Goal: Information Seeking & Learning: Learn about a topic

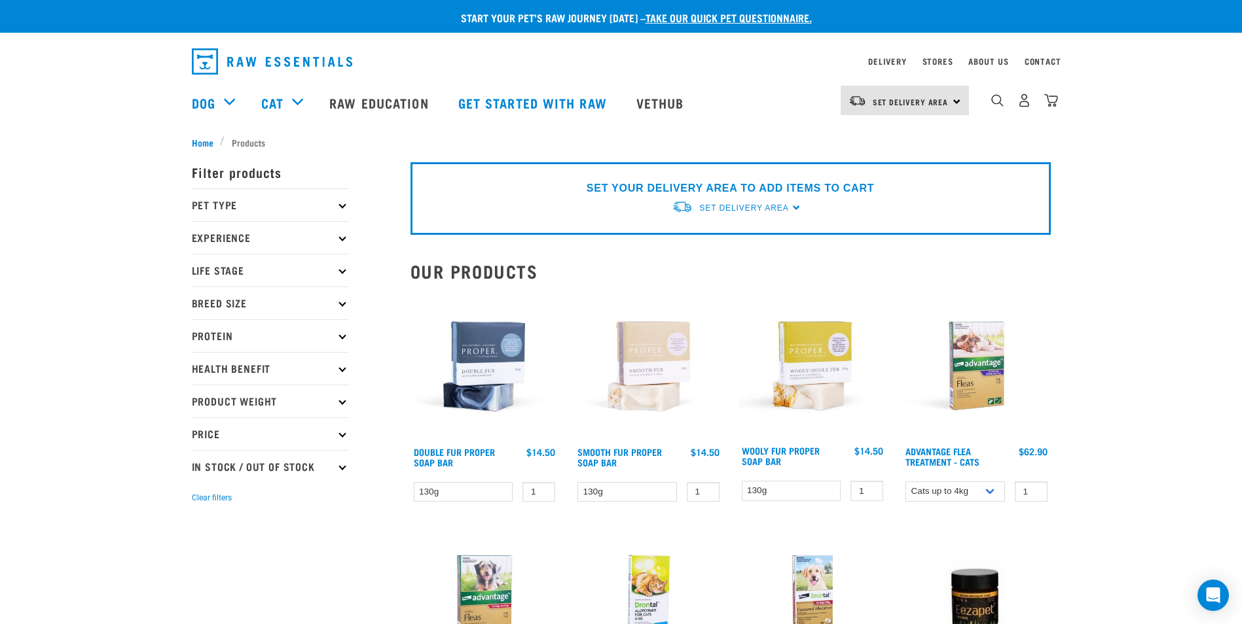
click at [342, 206] on icon at bounding box center [341, 205] width 7 height 7
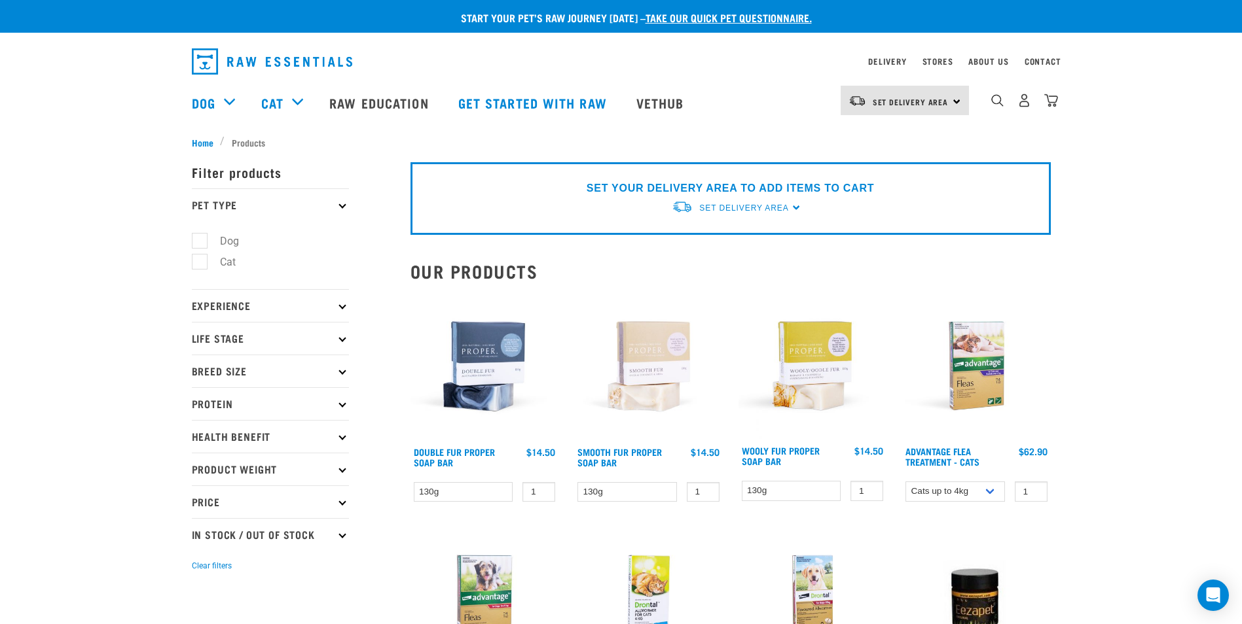
click at [199, 237] on label "Dog" at bounding box center [221, 241] width 45 height 16
click at [198, 237] on input "Dog" at bounding box center [196, 238] width 9 height 9
checkbox input "true"
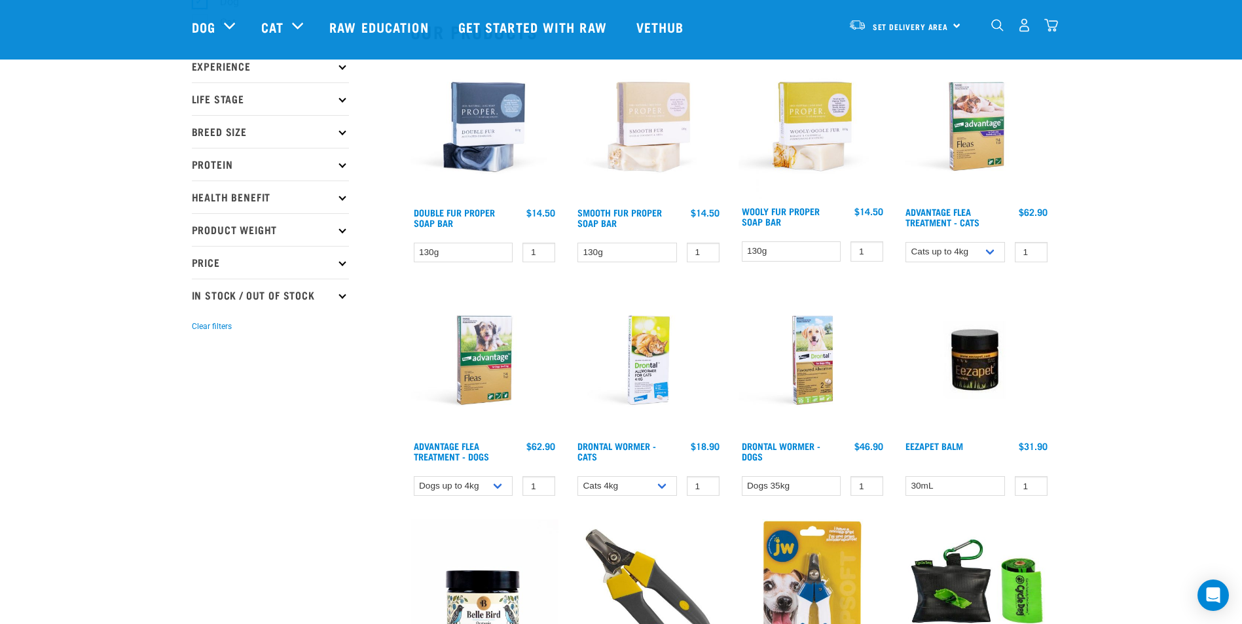
scroll to position [65, 0]
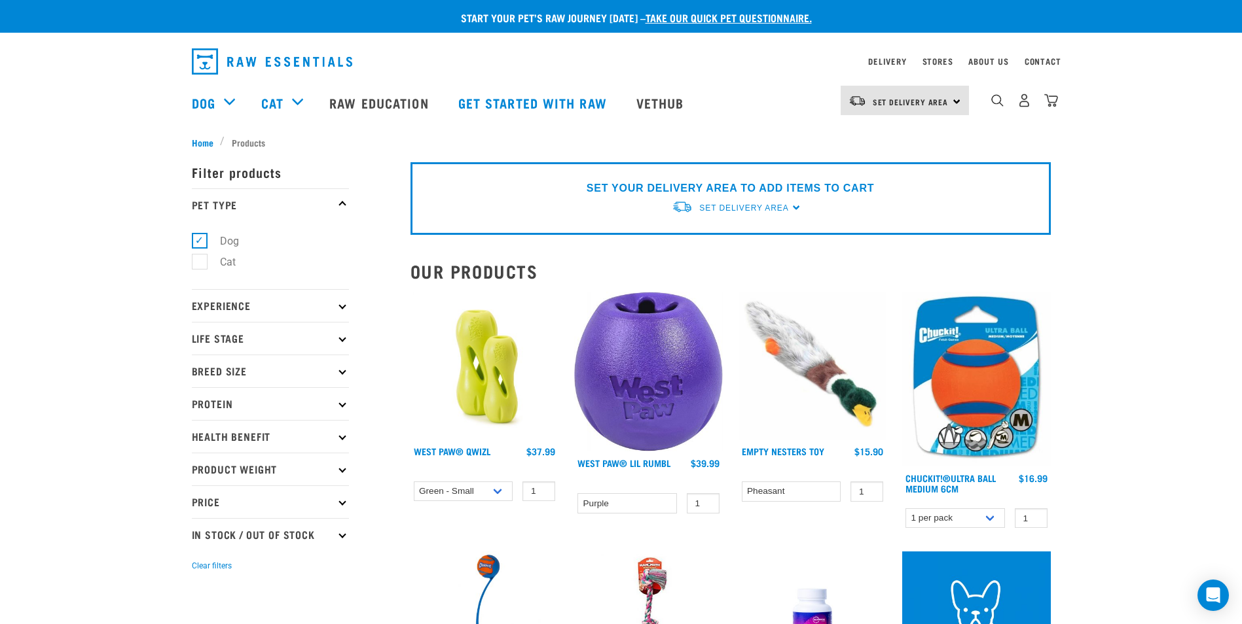
click at [343, 310] on p "Experience" at bounding box center [270, 305] width 157 height 33
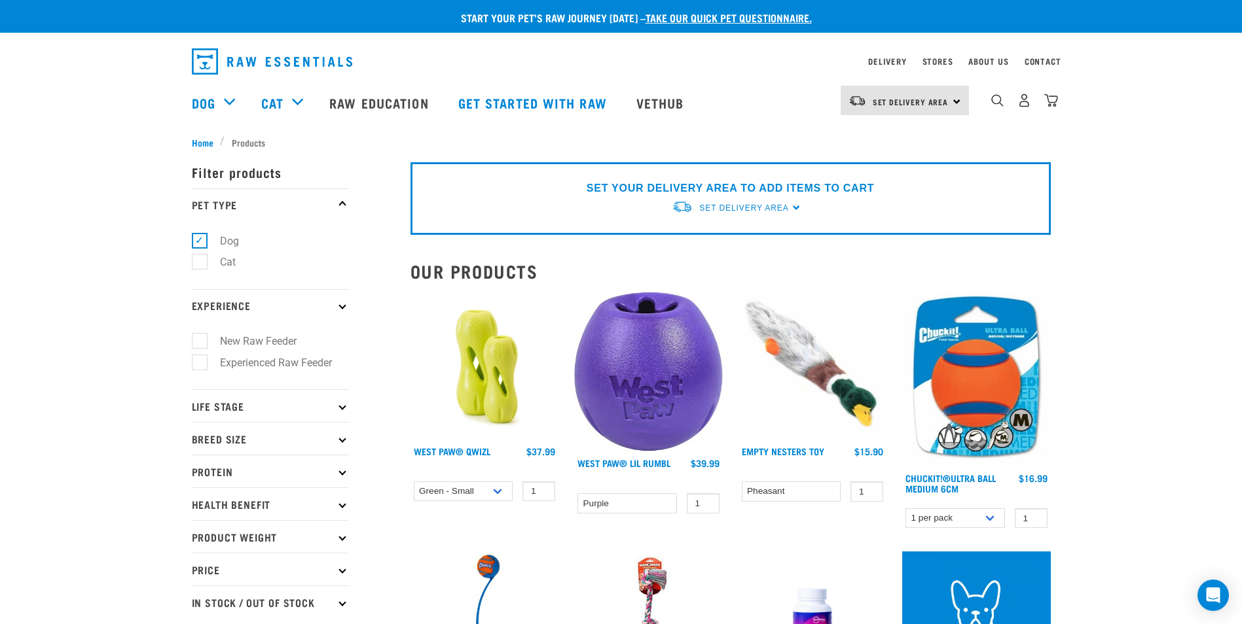
click at [199, 336] on label "New Raw Feeder" at bounding box center [250, 341] width 103 height 16
click at [198, 336] on input "New Raw Feeder" at bounding box center [196, 339] width 9 height 9
checkbox input "true"
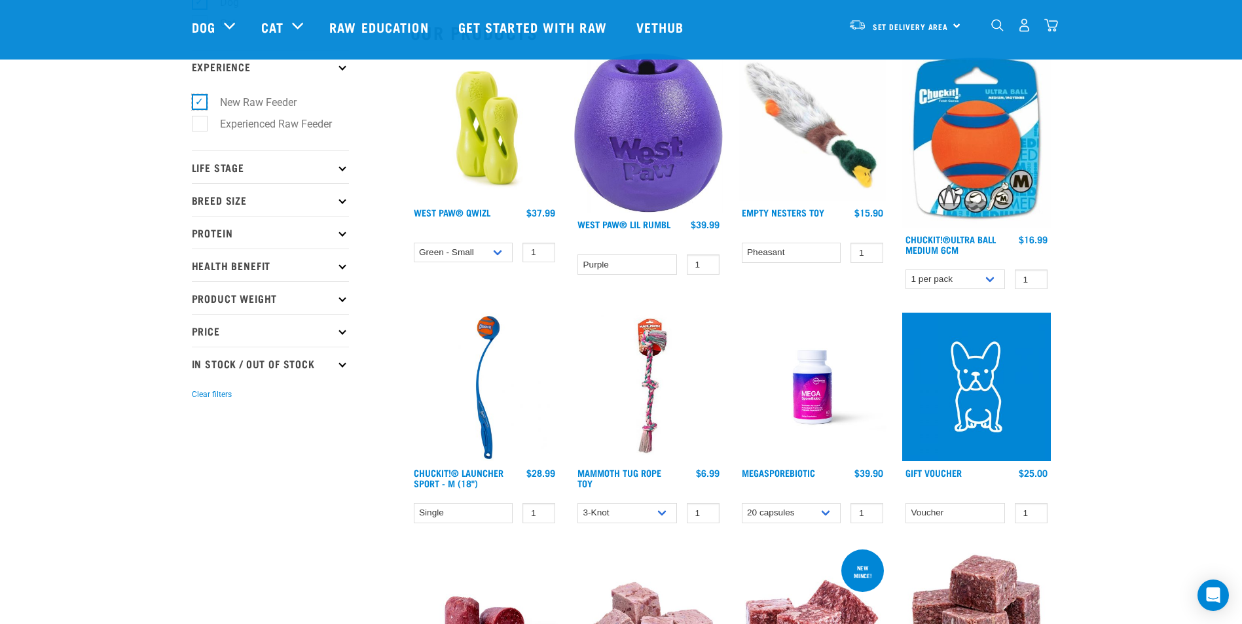
scroll to position [196, 0]
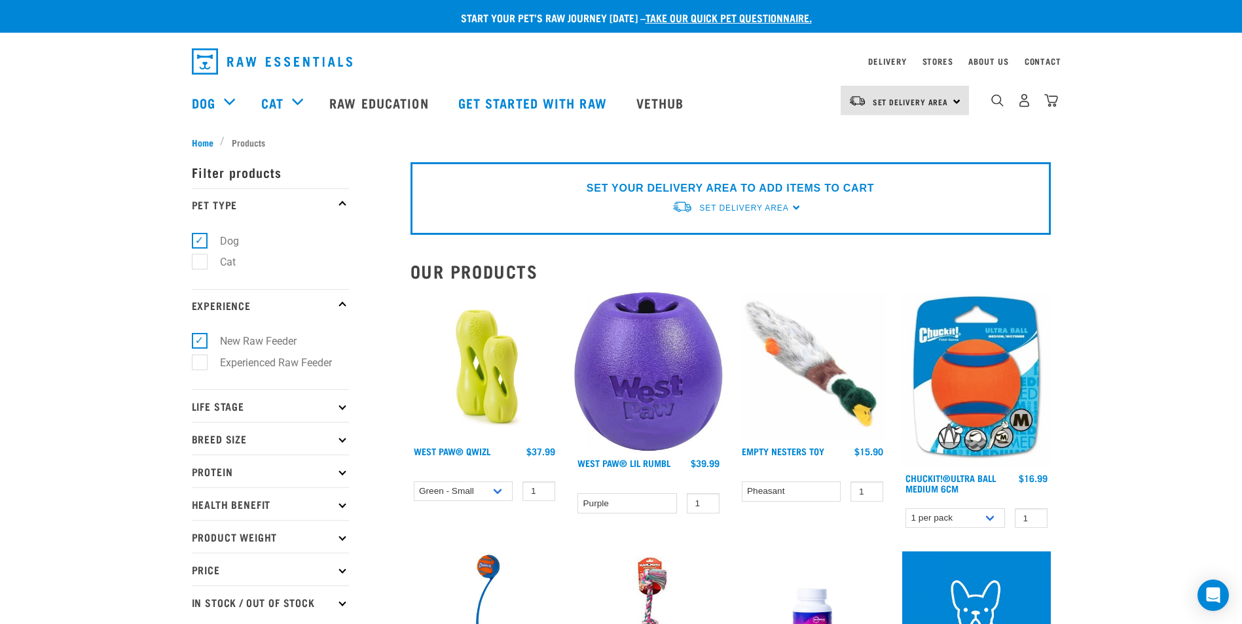
click at [341, 407] on icon at bounding box center [341, 406] width 7 height 7
click at [200, 480] on label "Puppy" at bounding box center [227, 485] width 56 height 16
click at [200, 480] on input "Puppy" at bounding box center [196, 482] width 9 height 9
checkbox input "true"
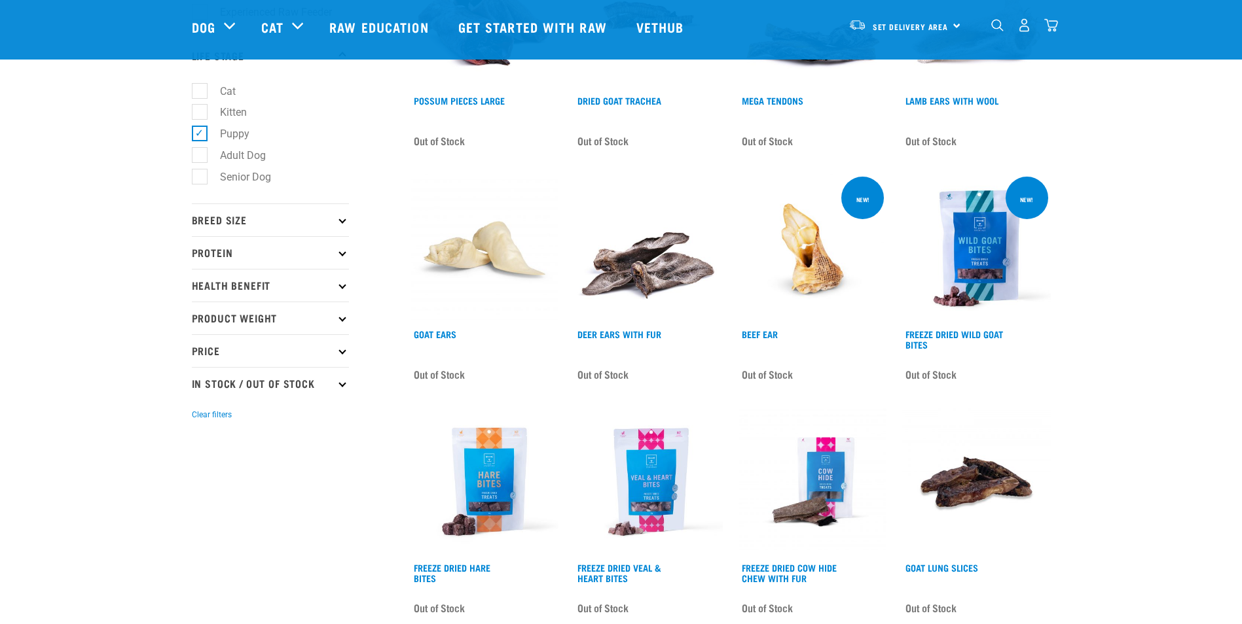
scroll to position [262, 0]
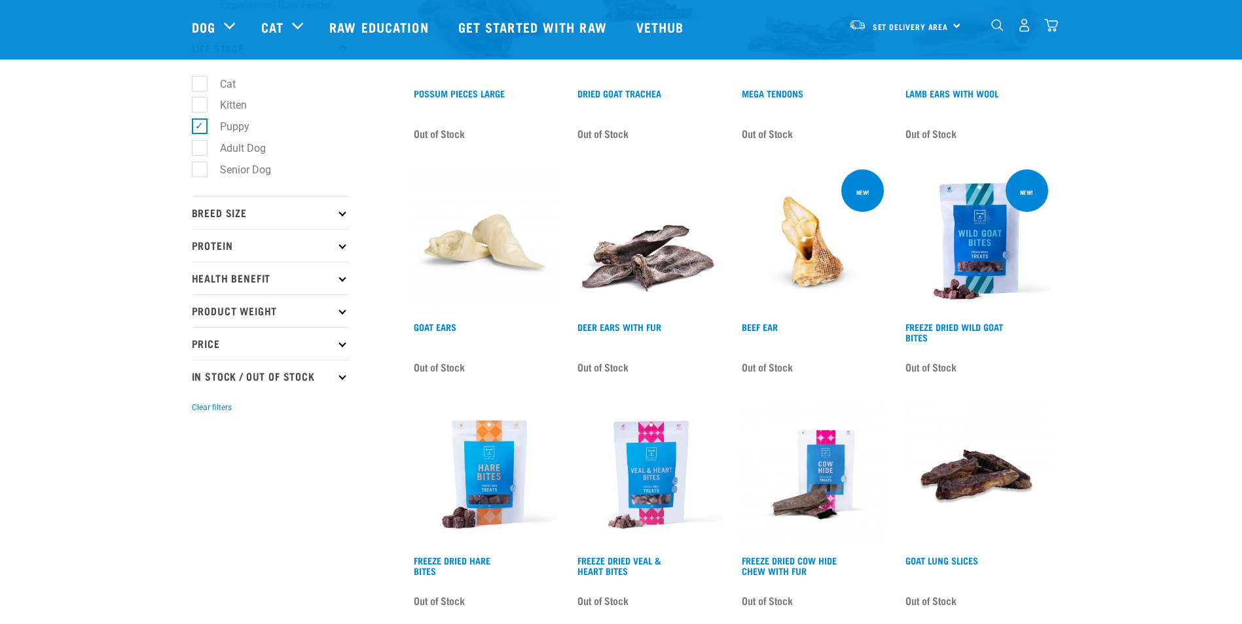
click at [342, 213] on icon at bounding box center [341, 212] width 7 height 7
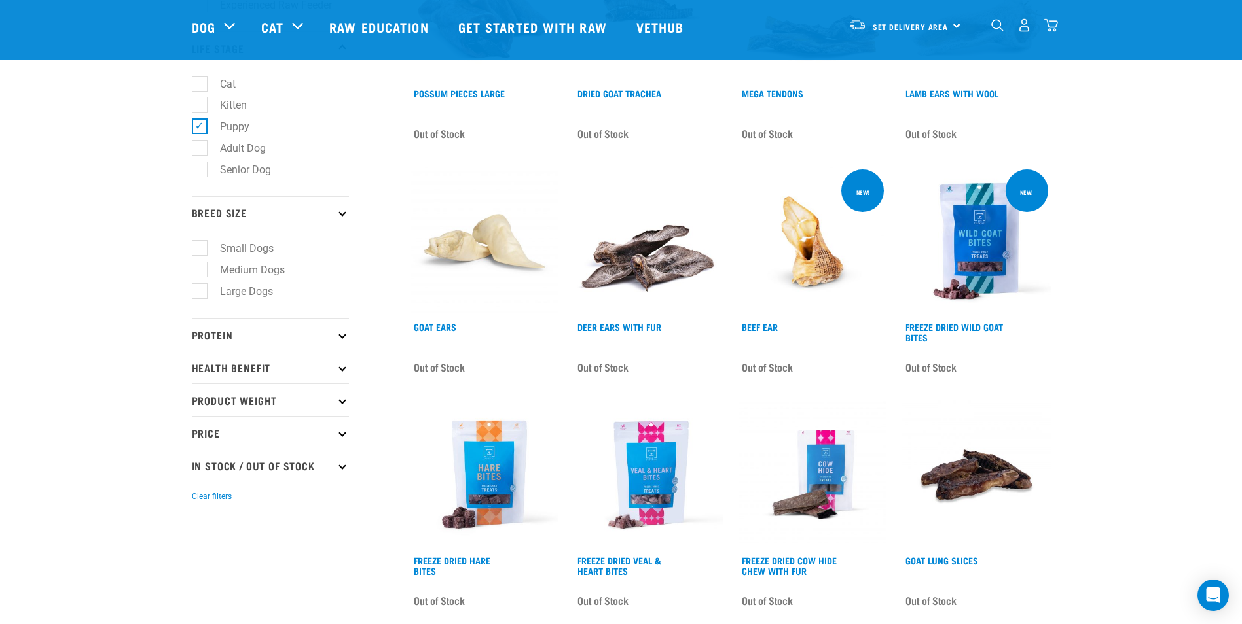
click at [200, 246] on label "Small Dogs" at bounding box center [239, 248] width 80 height 16
click at [200, 246] on input "Small Dogs" at bounding box center [196, 246] width 9 height 9
checkbox input "true"
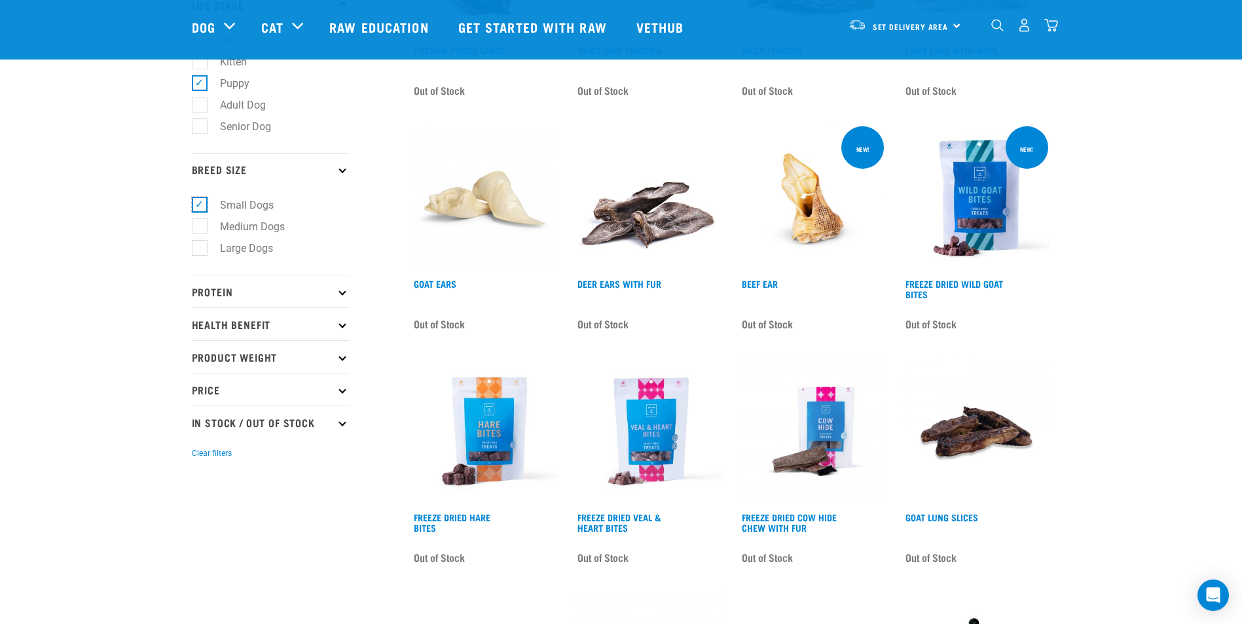
scroll to position [327, 0]
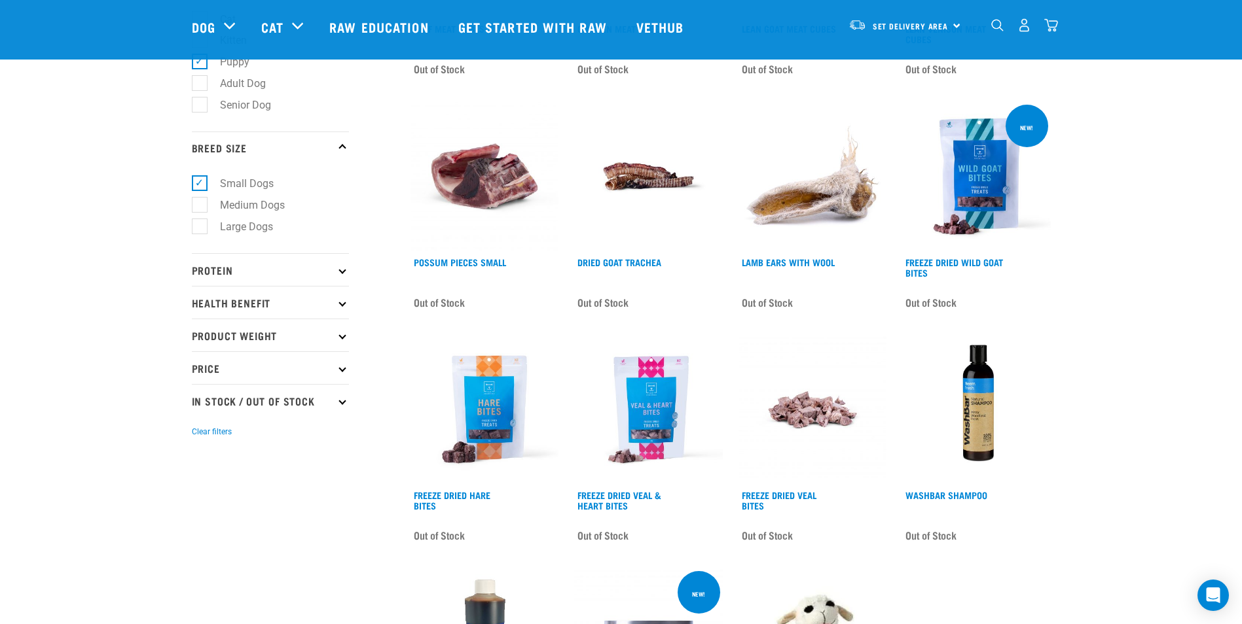
scroll to position [327, 0]
click at [341, 272] on icon at bounding box center [341, 269] width 7 height 7
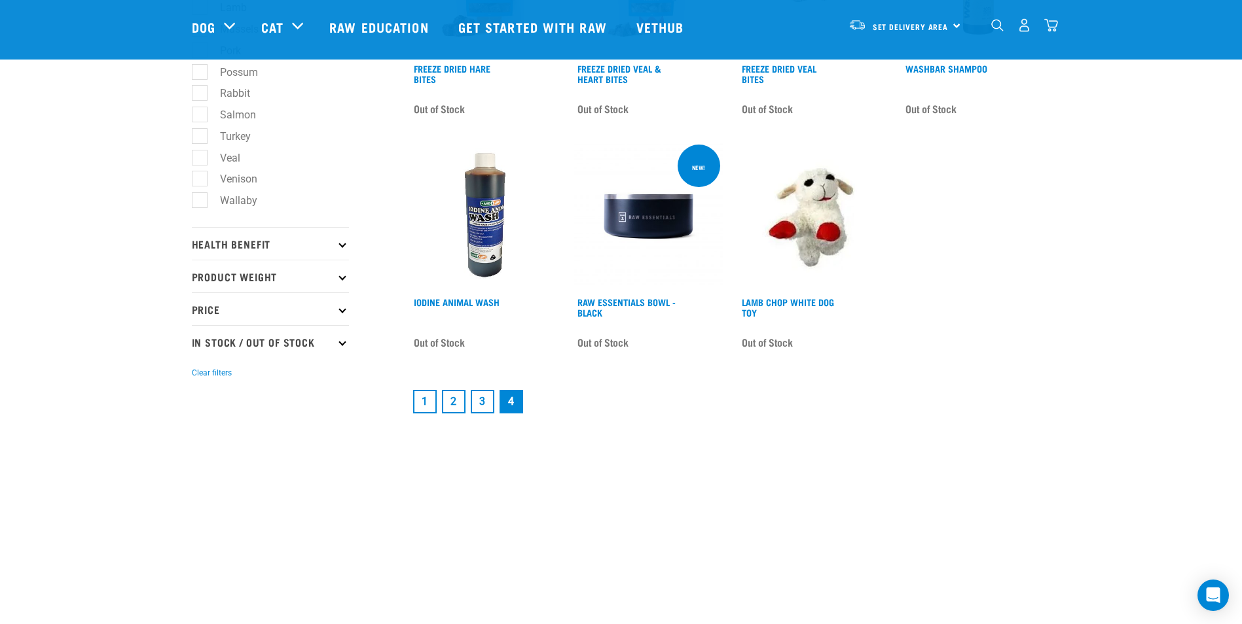
scroll to position [785, 0]
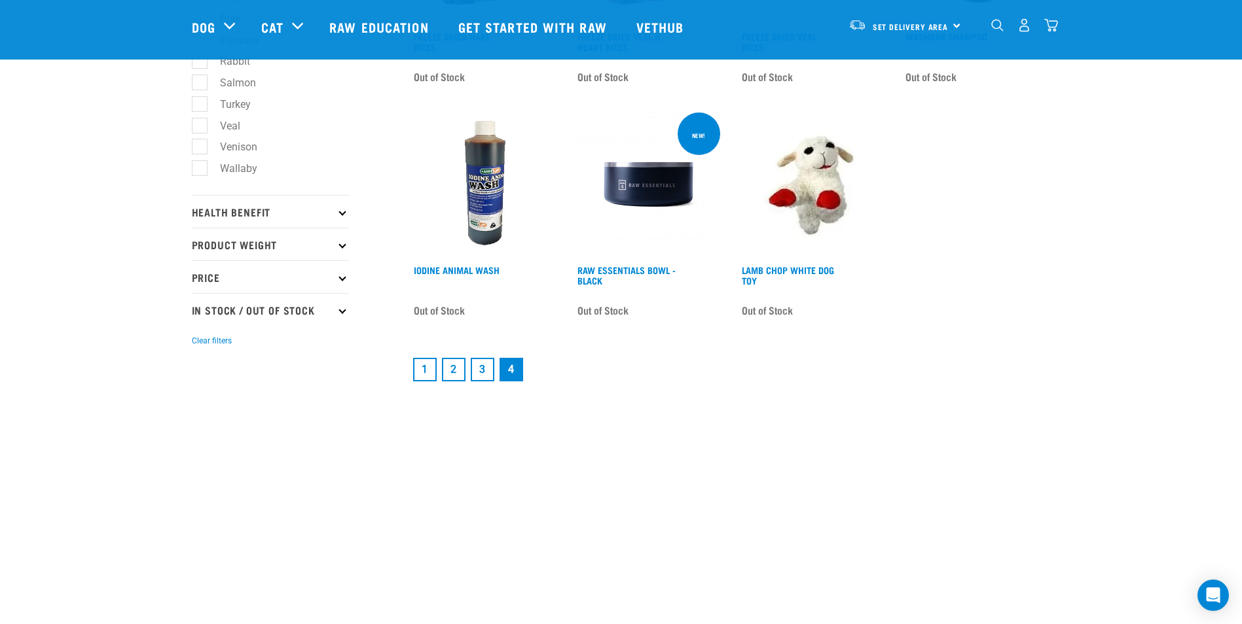
click at [343, 212] on icon at bounding box center [341, 211] width 7 height 7
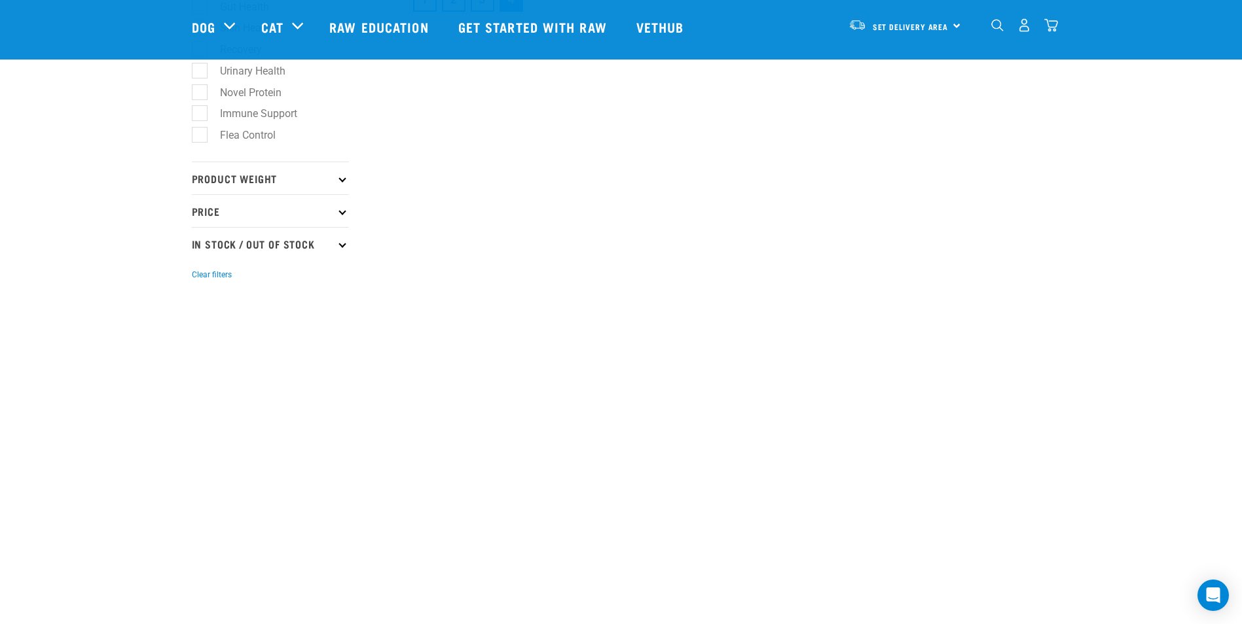
scroll to position [1178, 0]
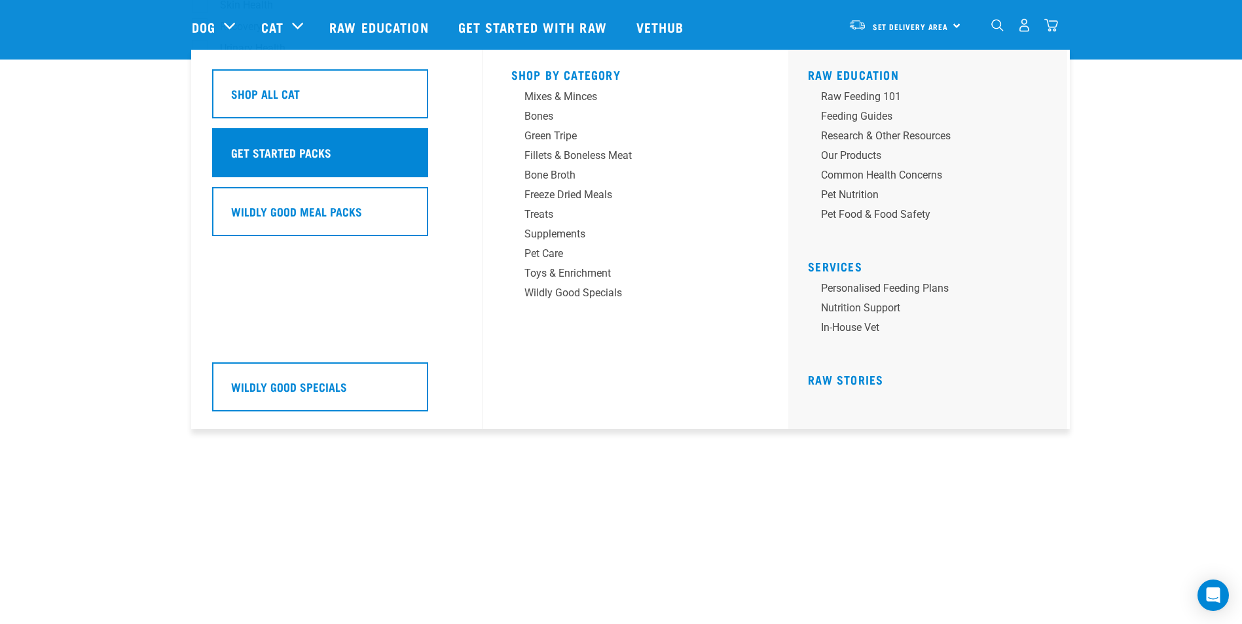
click at [340, 148] on div "Get Started Packs" at bounding box center [320, 152] width 216 height 49
